Goal: Share content: Share content

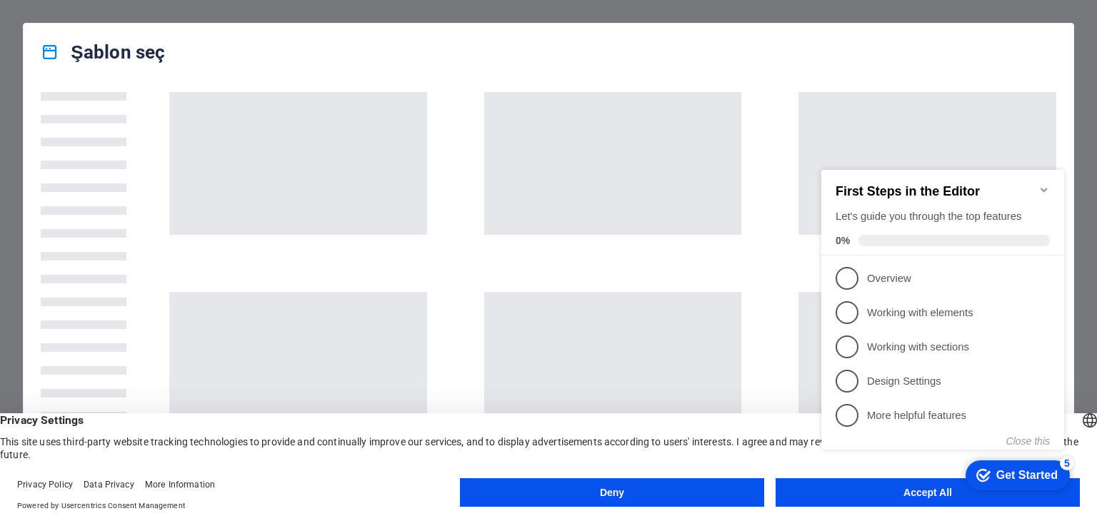
click at [314, 184] on span at bounding box center [298, 163] width 258 height 143
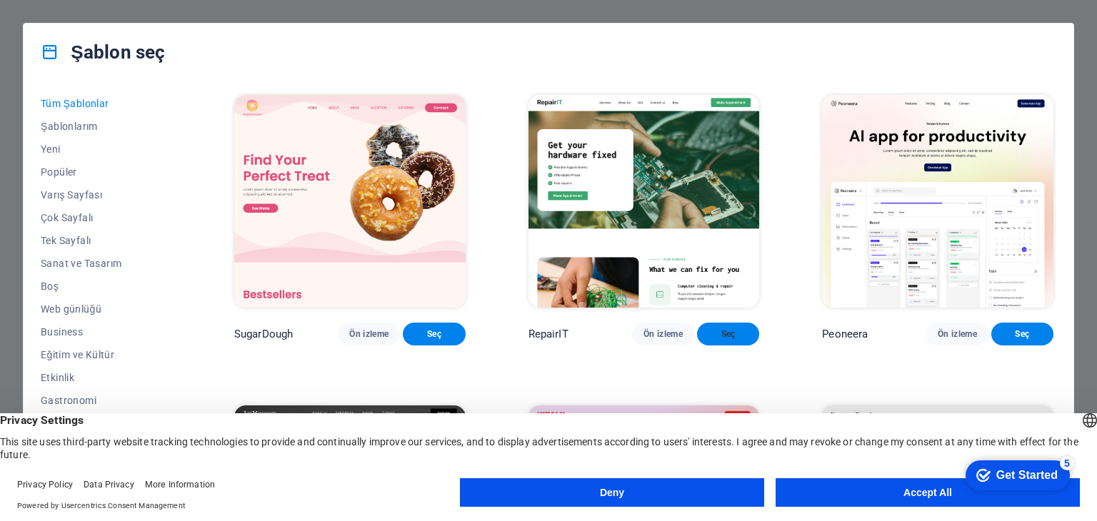
click at [714, 340] on span "Seç" at bounding box center [727, 334] width 39 height 11
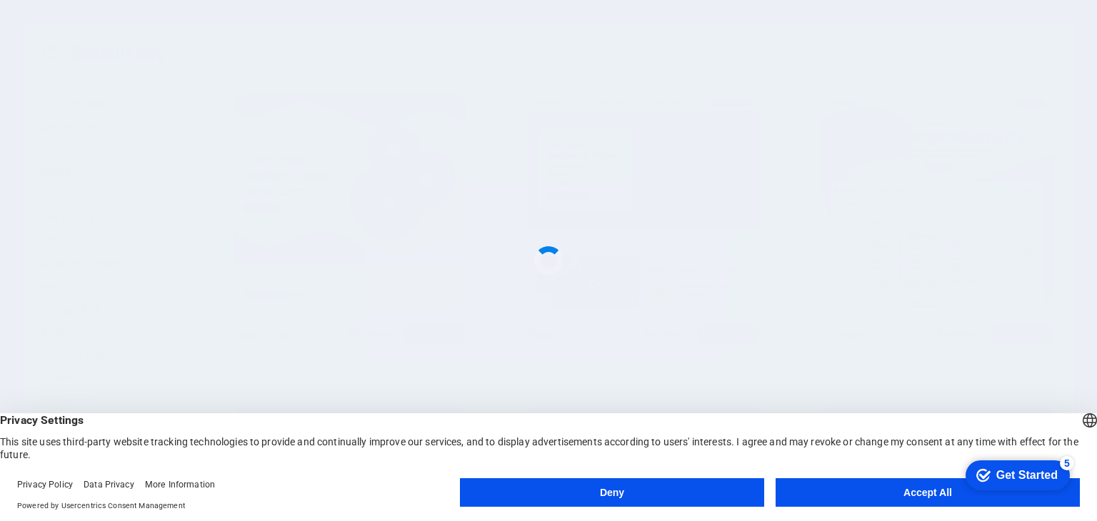
click at [837, 493] on button "Accept All" at bounding box center [928, 493] width 304 height 29
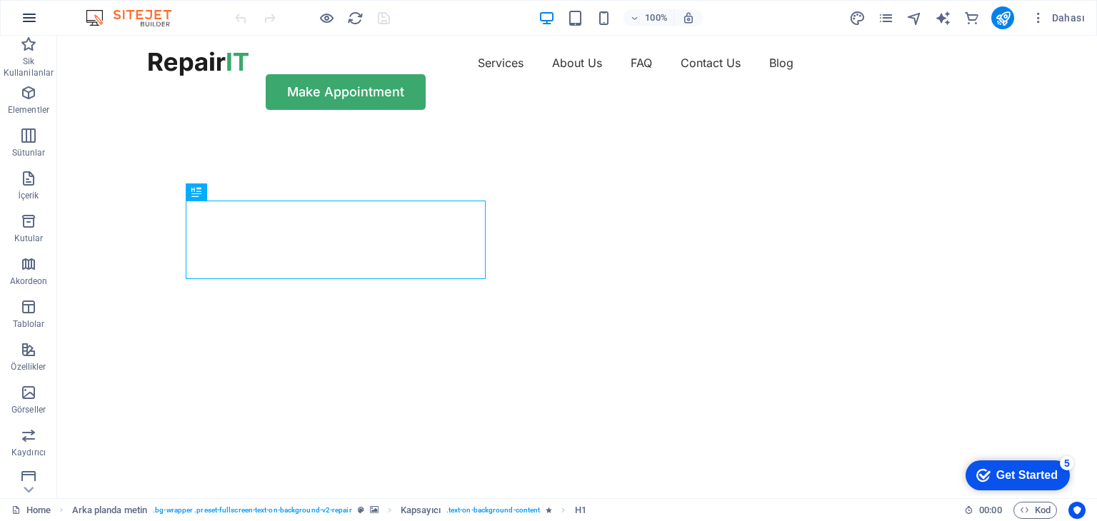
click at [34, 19] on icon "button" at bounding box center [29, 17] width 17 height 17
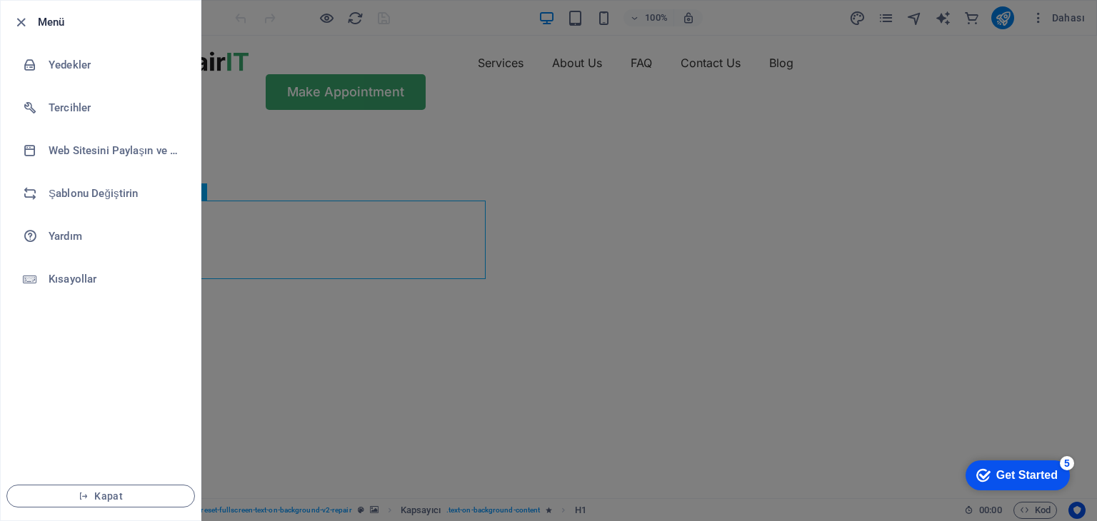
click at [35, 19] on div at bounding box center [25, 22] width 26 height 17
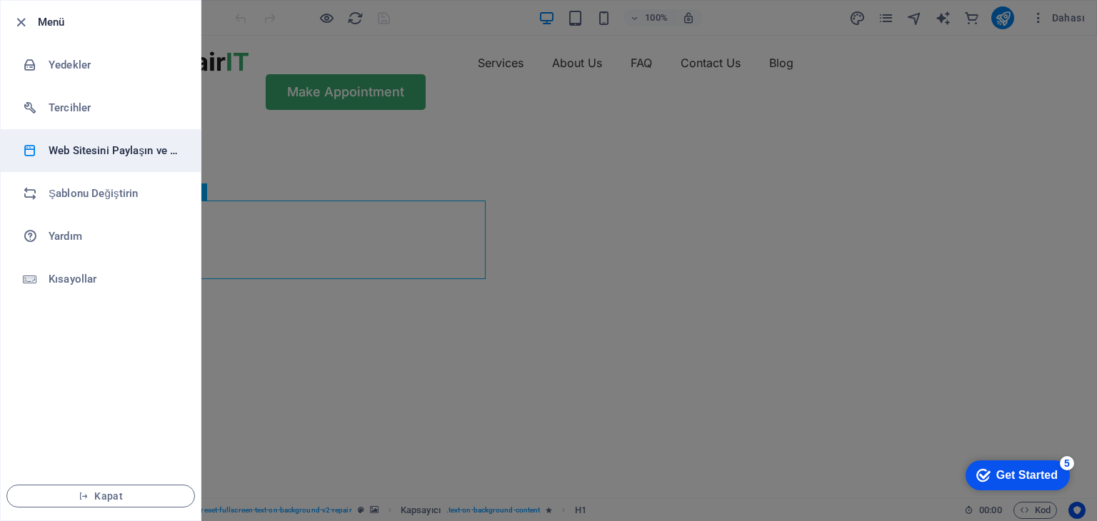
click at [93, 140] on li "Web Sitesini Paylaşın ve Kopyalayın" at bounding box center [101, 150] width 200 height 43
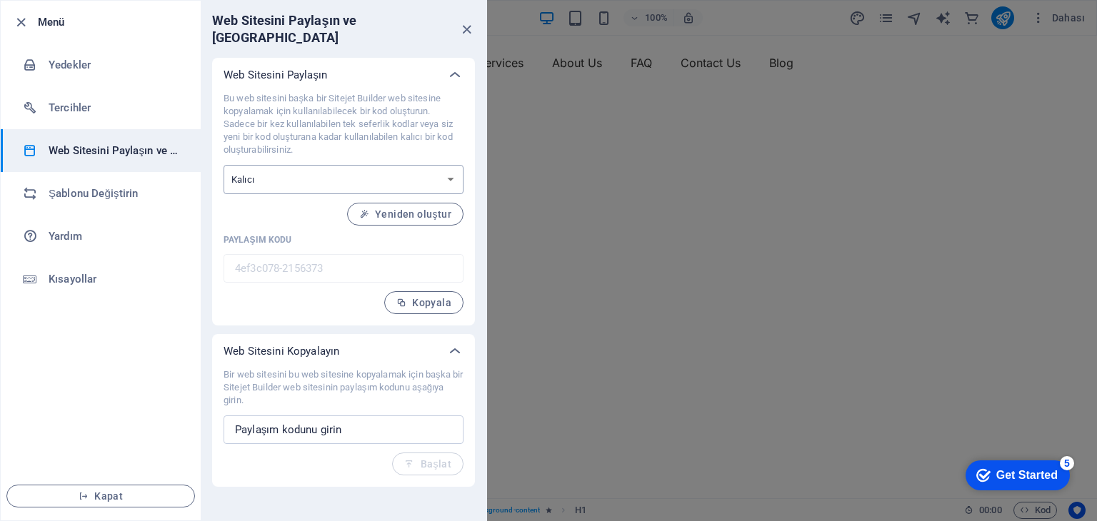
click at [348, 165] on select "Tek seferlik Kalıcı" at bounding box center [344, 179] width 240 height 29
select select "onetime"
click at [224, 165] on select "Tek seferlik Kalıcı" at bounding box center [344, 179] width 240 height 29
click at [452, 203] on button "Üret" at bounding box center [433, 214] width 61 height 23
type input "b9fca258-2156373"
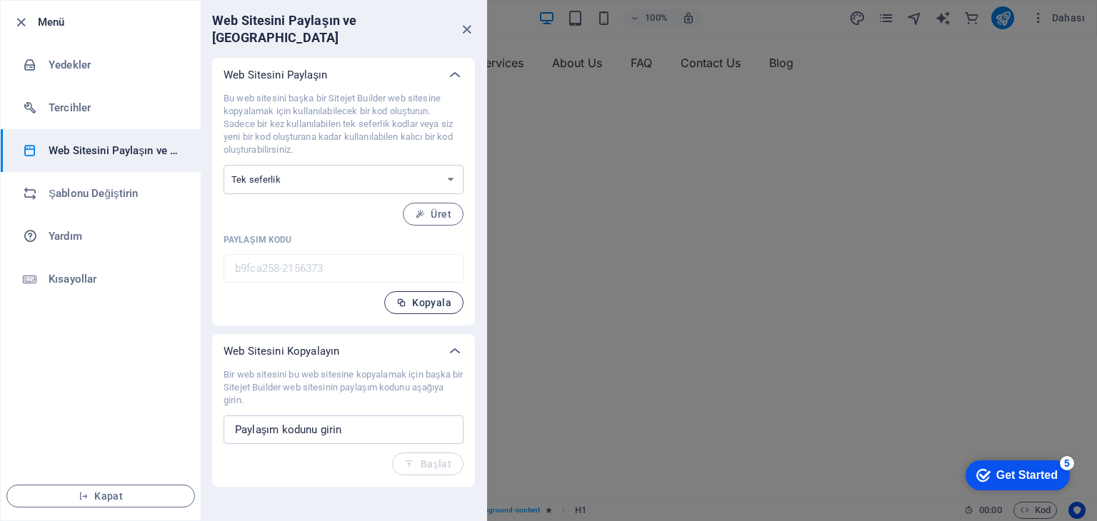
click at [444, 297] on span "Kopyala" at bounding box center [423, 302] width 55 height 11
click at [423, 416] on input "text" at bounding box center [344, 430] width 240 height 29
paste input "b9fca258-2156373"
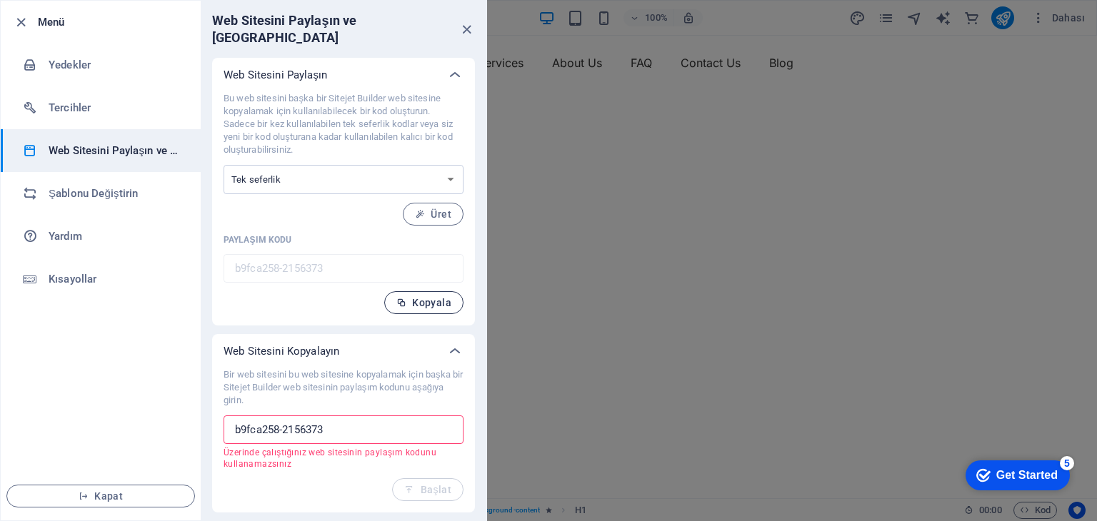
type input "b9fca258-2156373"
click at [428, 297] on span "Kopyala" at bounding box center [423, 302] width 55 height 11
click at [393, 416] on input "b9fca258-2156373" at bounding box center [344, 430] width 240 height 29
click at [155, 491] on span "Kapat" at bounding box center [101, 496] width 164 height 11
